Goal: Book appointment/travel/reservation

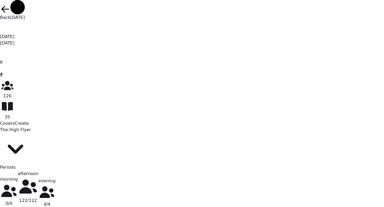
scroll to position [0, 154]
